Goal: Task Accomplishment & Management: Manage account settings

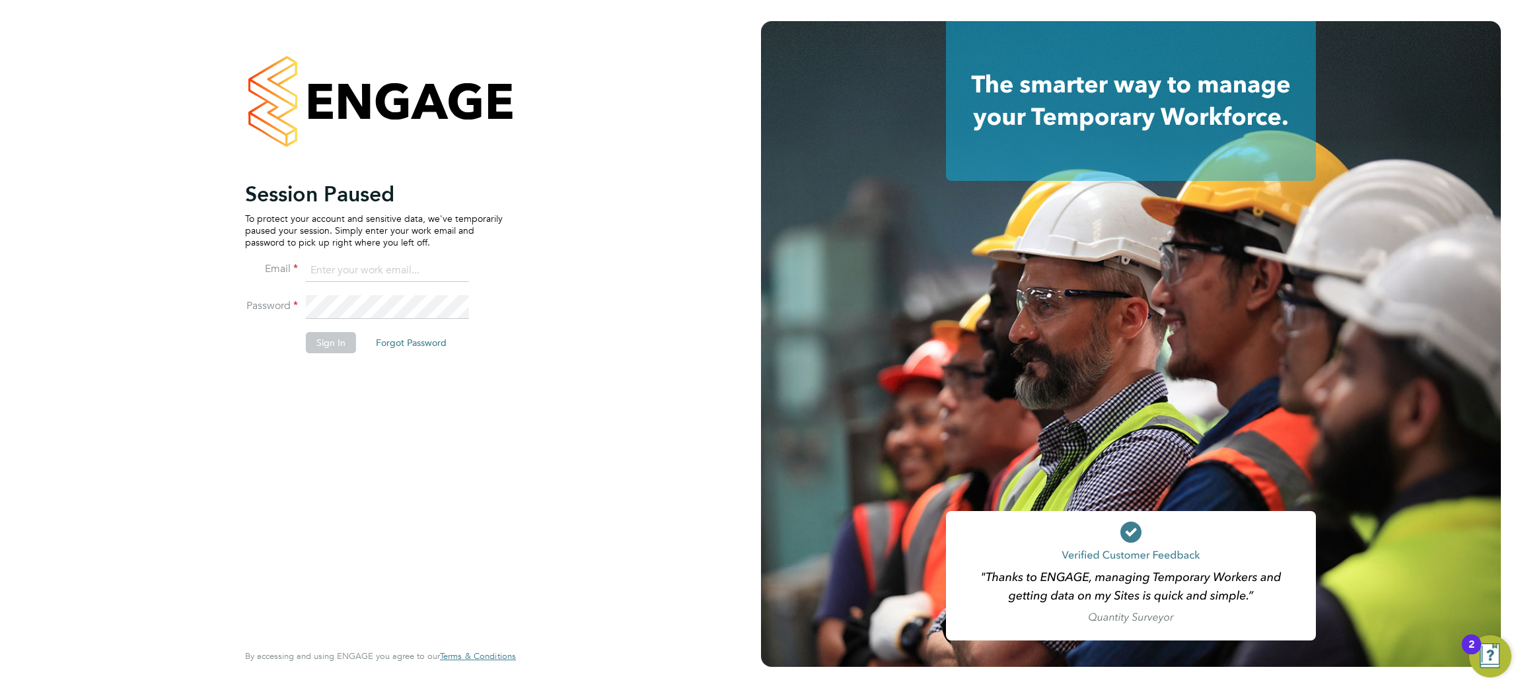
type input "charlotte.lockeridge@randstadcpe.com"
click at [320, 342] on button "Sign In" at bounding box center [331, 342] width 50 height 21
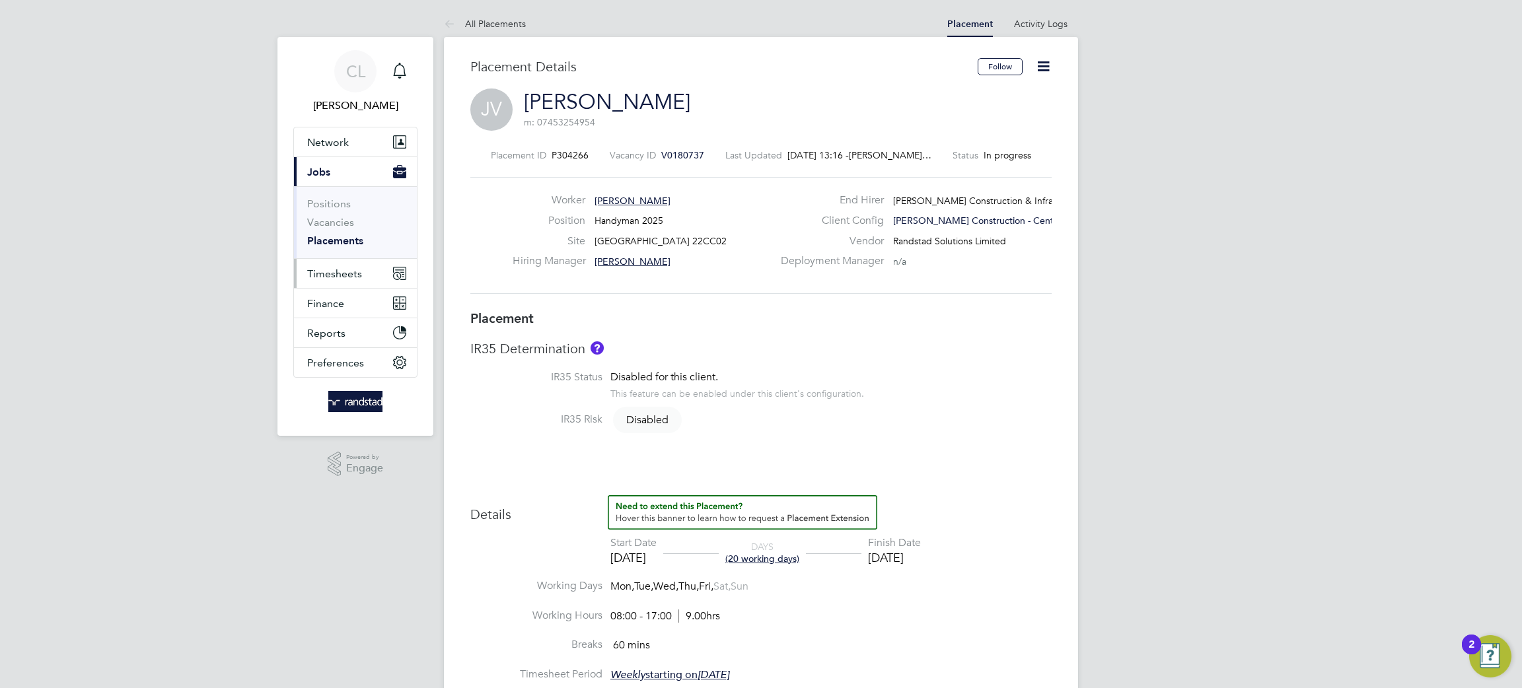
click at [321, 268] on span "Timesheets" at bounding box center [334, 274] width 55 height 13
click at [336, 237] on link "Timesheets" at bounding box center [334, 233] width 55 height 13
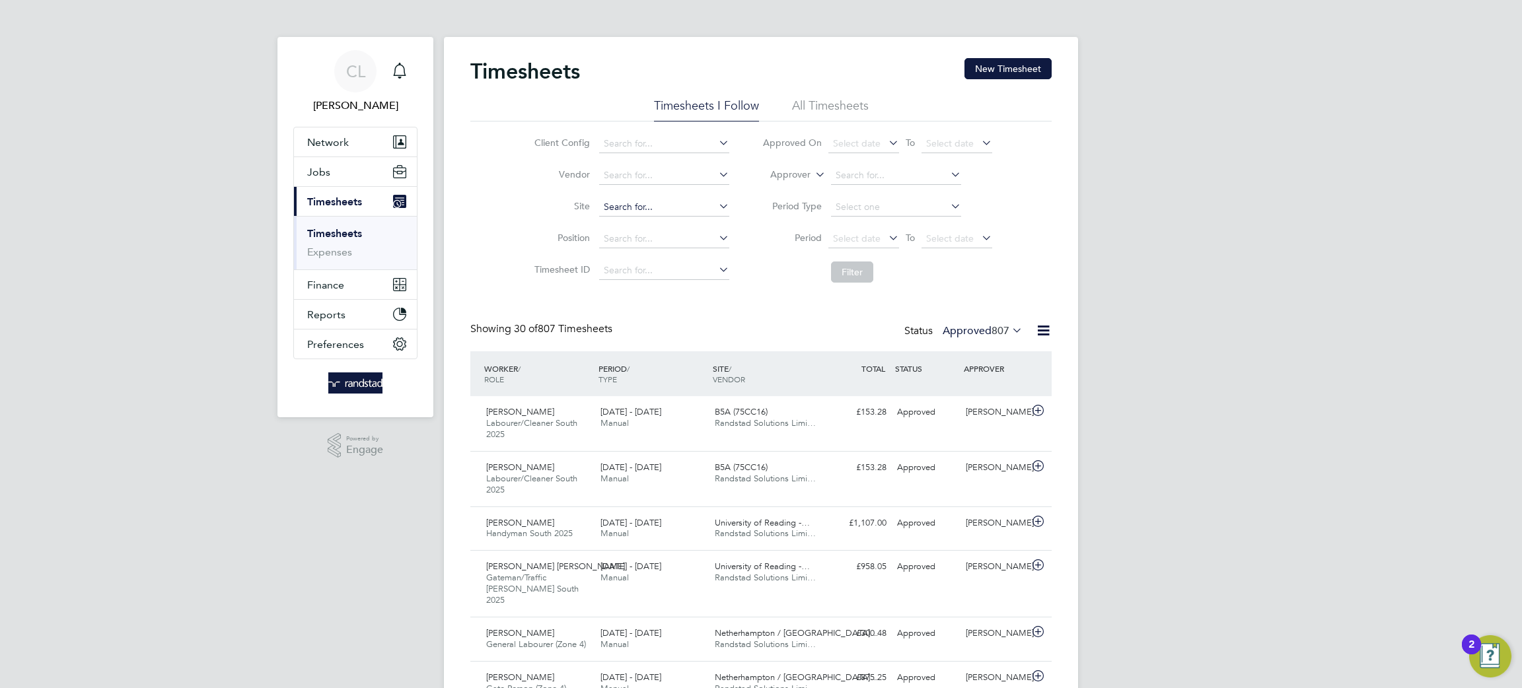
click at [624, 199] on input at bounding box center [664, 207] width 130 height 18
type input "Reading Library Relocation (22CB05)"
click at [853, 275] on button "Filter" at bounding box center [852, 272] width 42 height 21
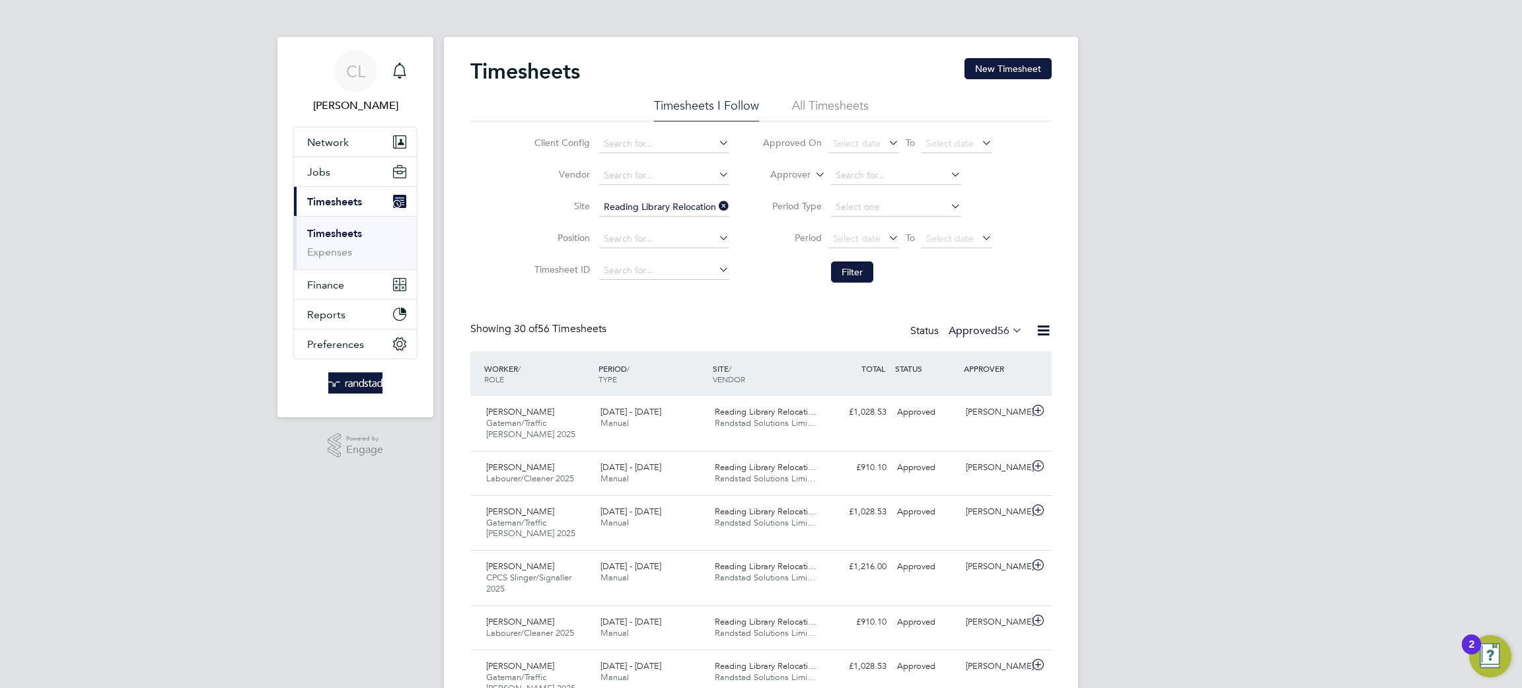
click at [805, 106] on li "All Timesheets" at bounding box center [830, 110] width 77 height 24
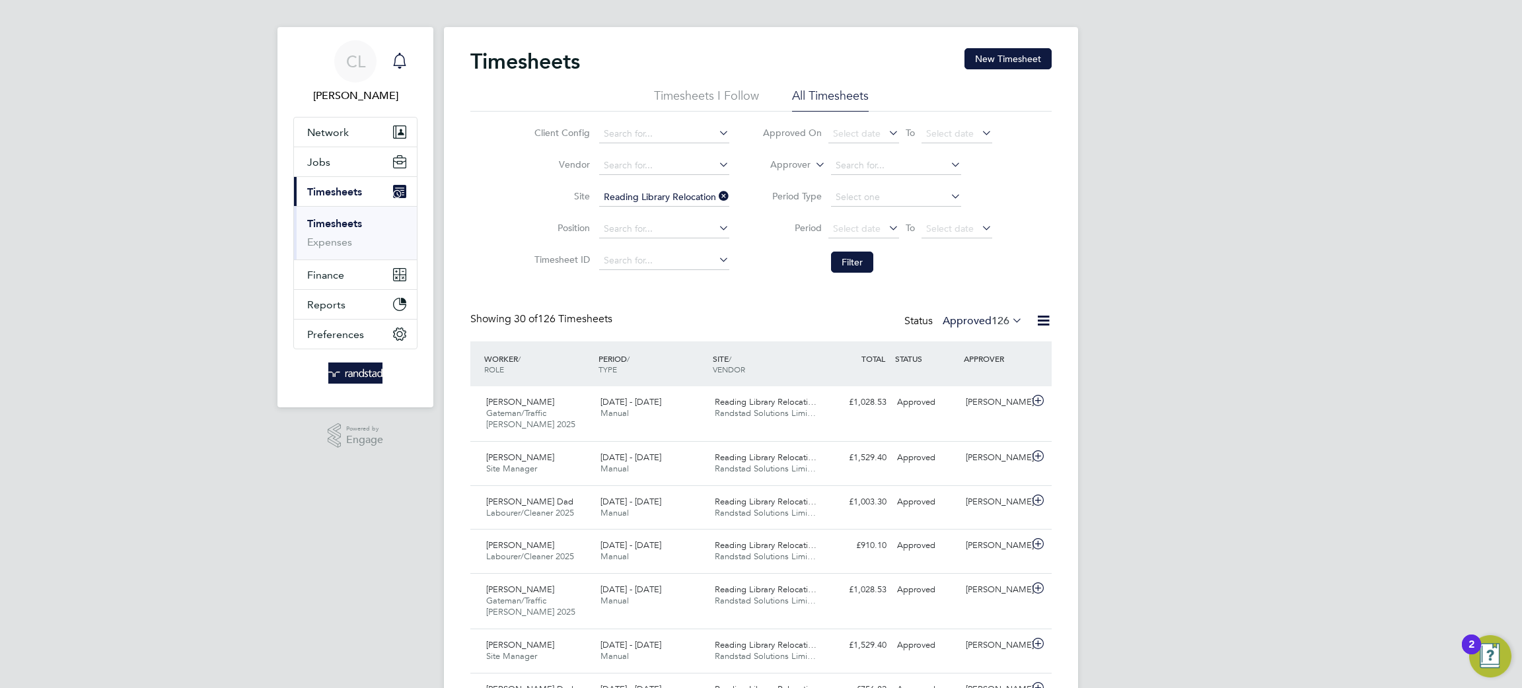
click at [406, 50] on div "Main navigation" at bounding box center [399, 61] width 26 height 26
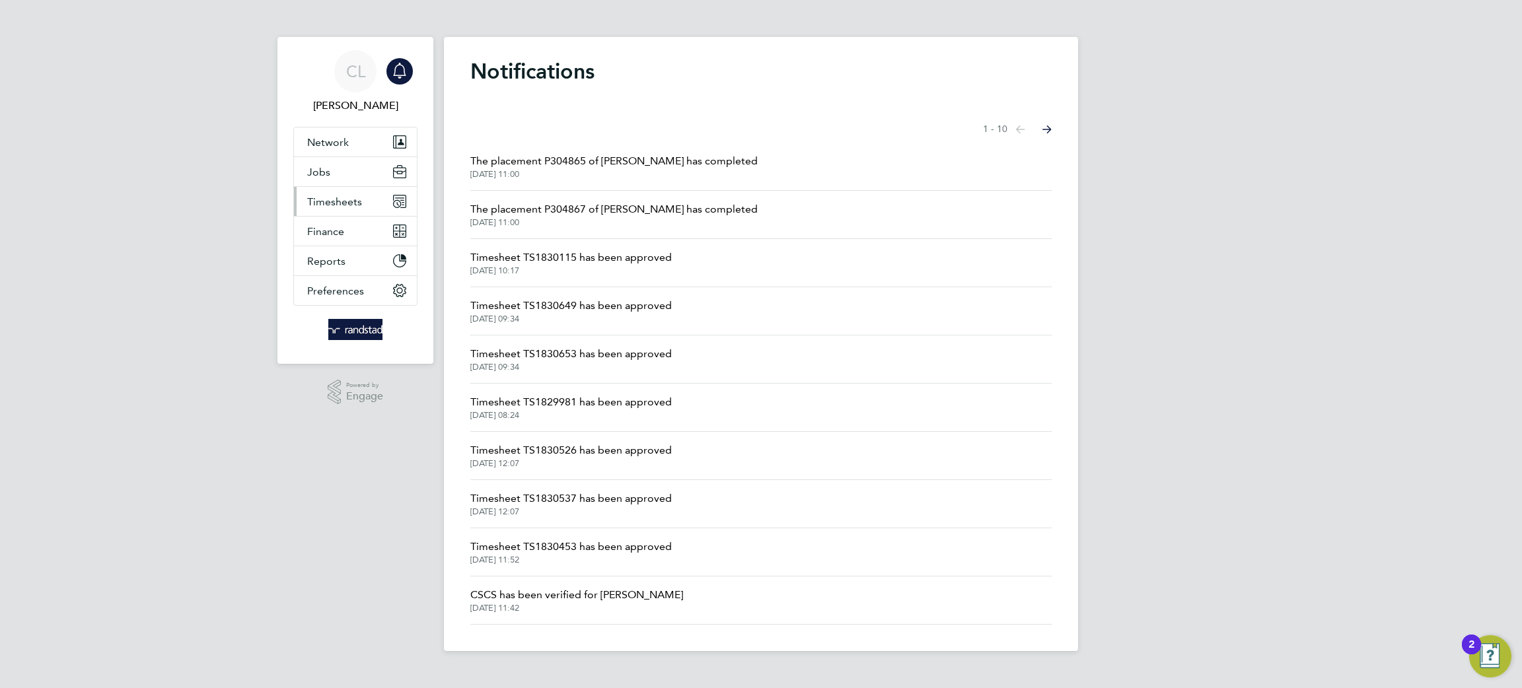
click at [322, 196] on span "Timesheets" at bounding box center [334, 202] width 55 height 13
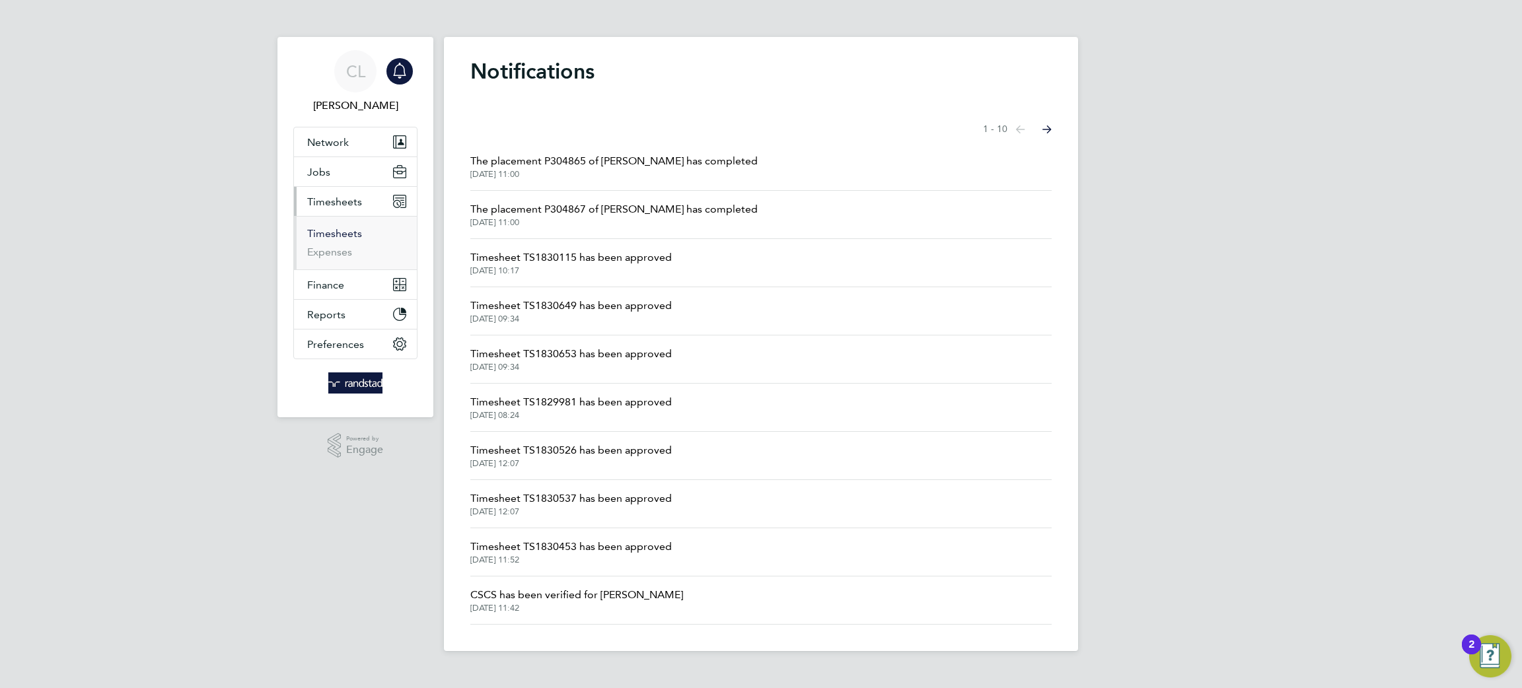
click at [326, 228] on link "Timesheets" at bounding box center [334, 233] width 55 height 13
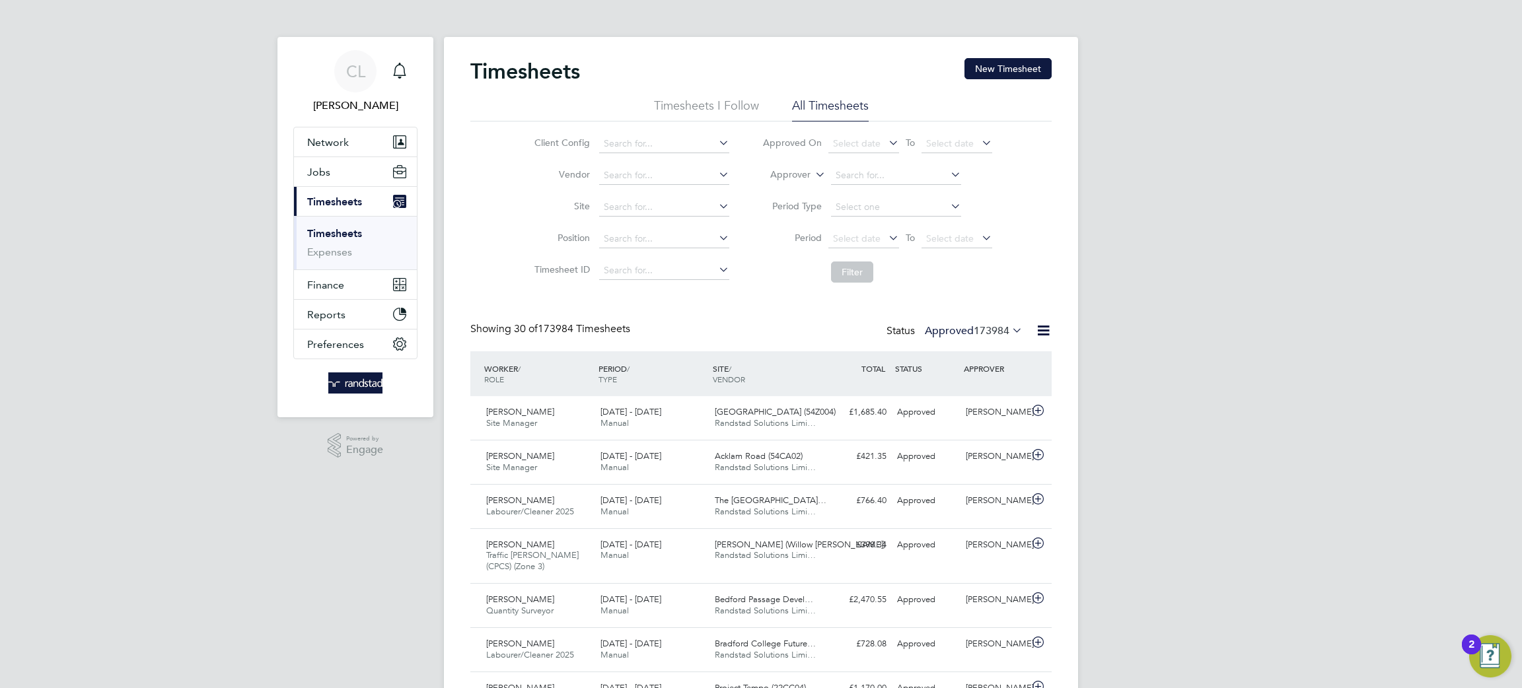
click at [755, 100] on li "Timesheets I Follow" at bounding box center [706, 110] width 105 height 24
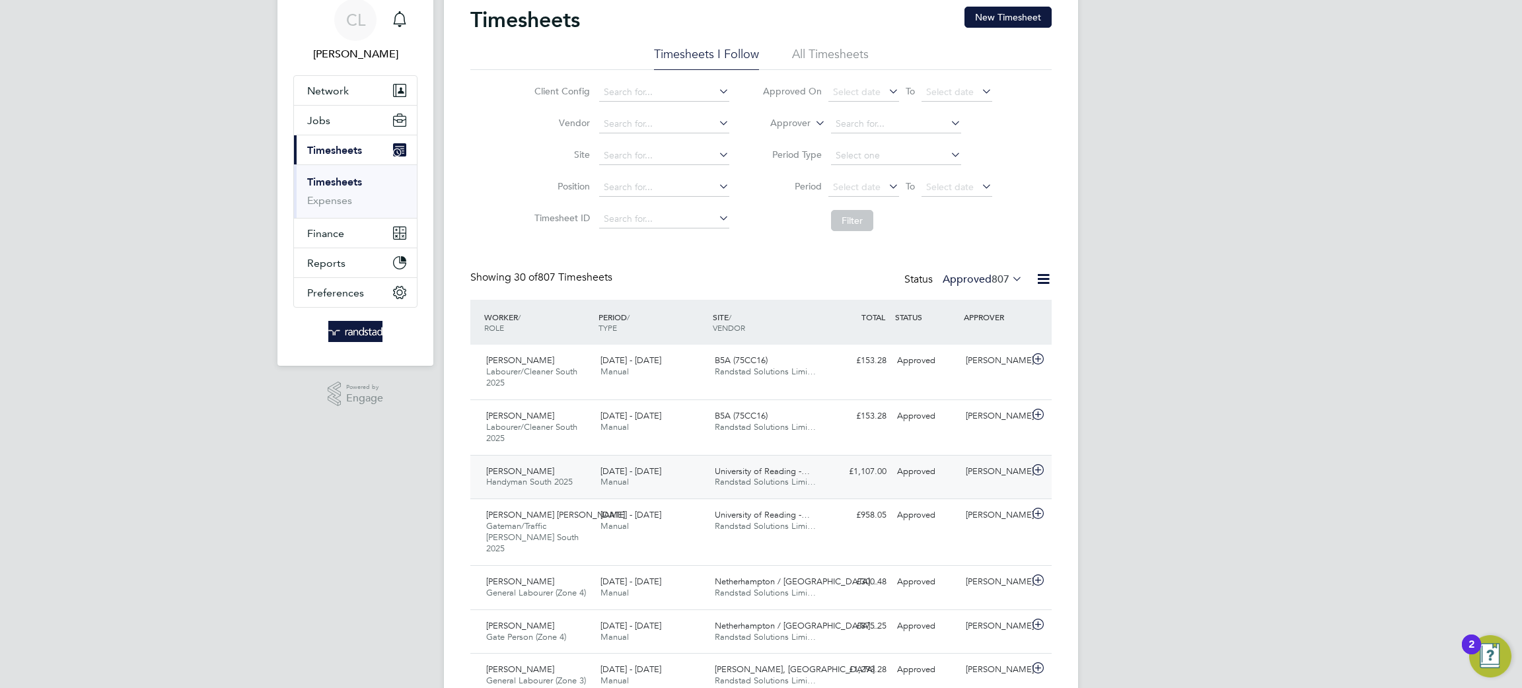
scroll to position [62, 0]
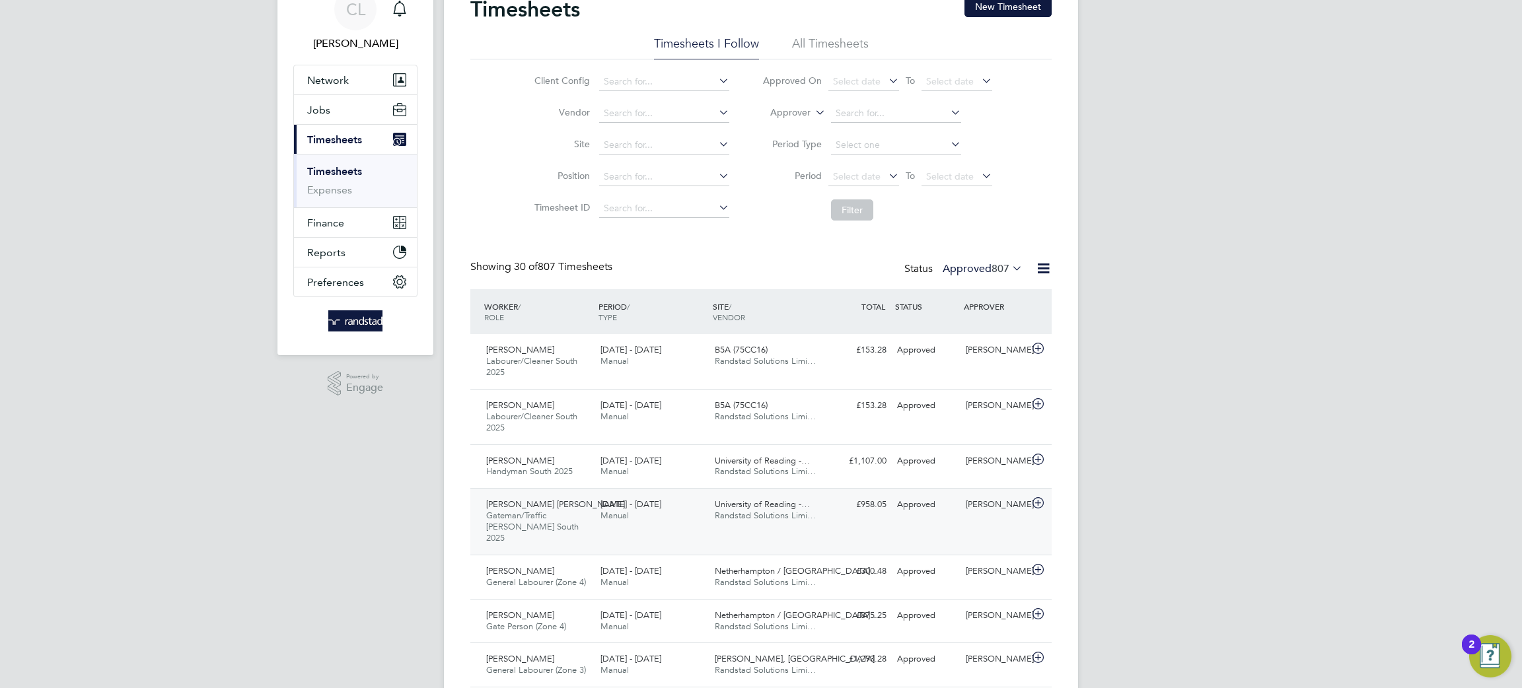
click at [818, 529] on div "Shomari Khalid Halama Gateman/Traffic Marshall South 2025 20 - 26 Sep 2025 20 -…" at bounding box center [760, 521] width 581 height 67
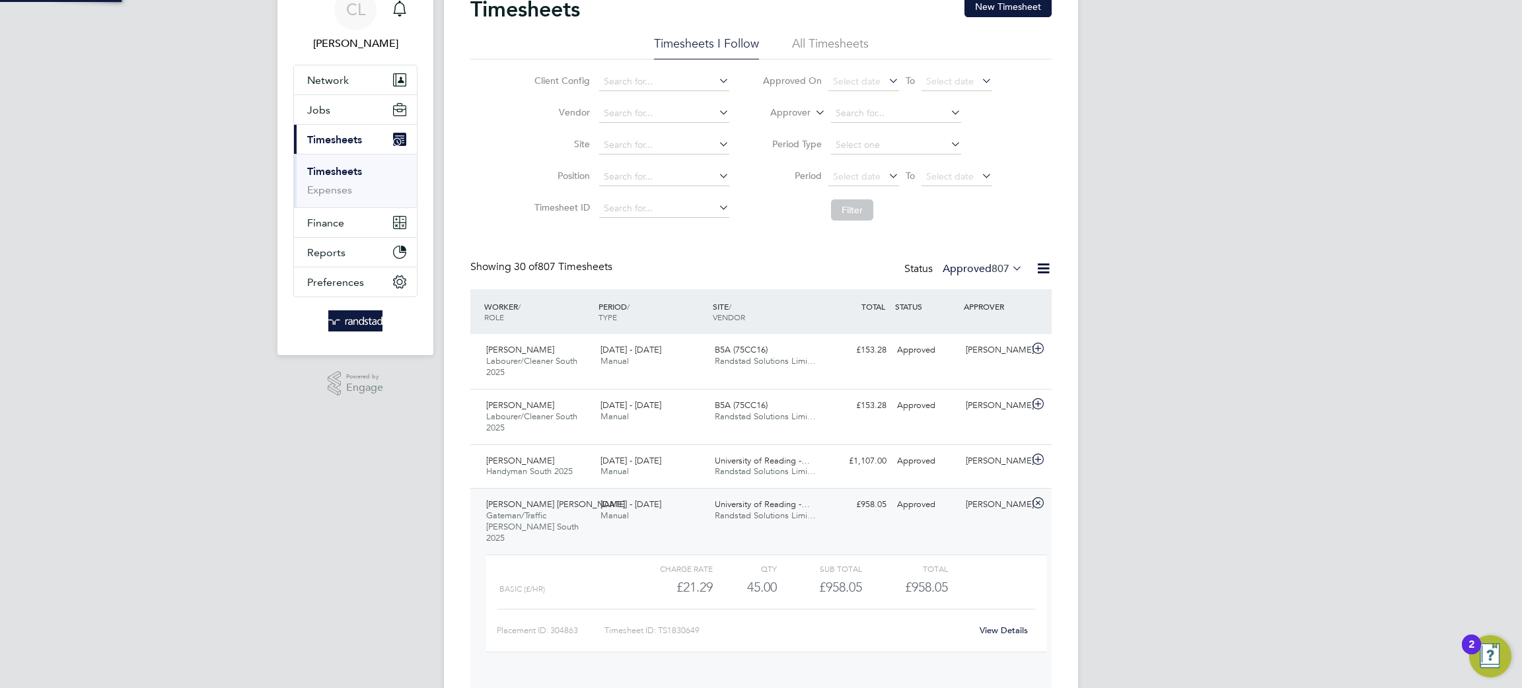
scroll to position [22, 129]
click at [990, 625] on link "View Details" at bounding box center [1004, 630] width 48 height 11
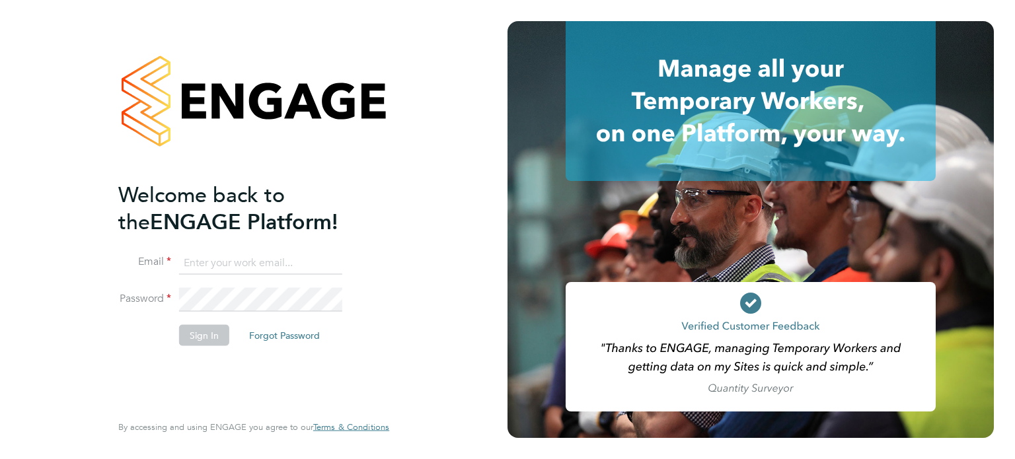
type input "[PERSON_NAME][EMAIL_ADDRESS][DOMAIN_NAME]"
click at [198, 334] on button "Sign In" at bounding box center [204, 334] width 50 height 21
